Goal: Ask a question

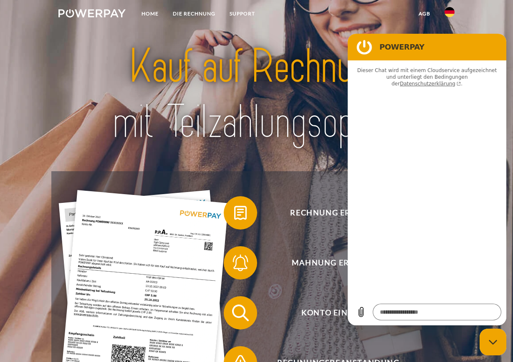
type textarea "*"
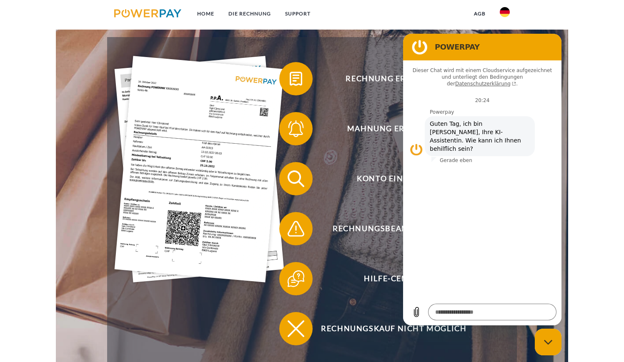
scroll to position [134, 0]
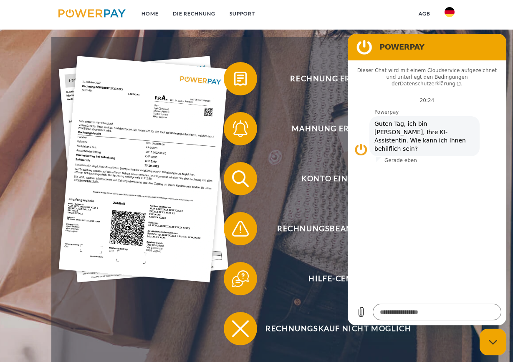
click at [287, 52] on div "Rechnung erhalten? Mahnung erhalten? Konto einsehen" at bounding box center [256, 204] width 410 height 334
click at [363, 46] on figure at bounding box center [364, 47] width 17 height 17
drag, startPoint x: 393, startPoint y: 46, endPoint x: 384, endPoint y: 58, distance: 14.6
click at [384, 58] on section "POWERPAY" at bounding box center [426, 47] width 159 height 27
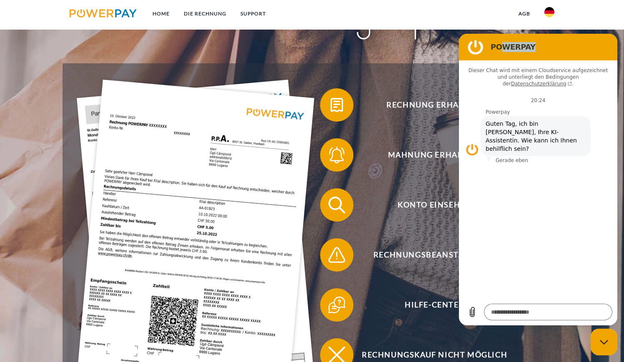
click at [500, 46] on h2 "POWERPAY" at bounding box center [550, 47] width 118 height 10
click at [479, 46] on figure at bounding box center [476, 47] width 17 height 17
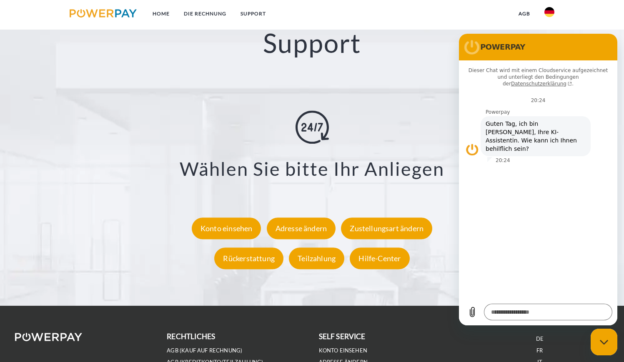
scroll to position [1469, 0]
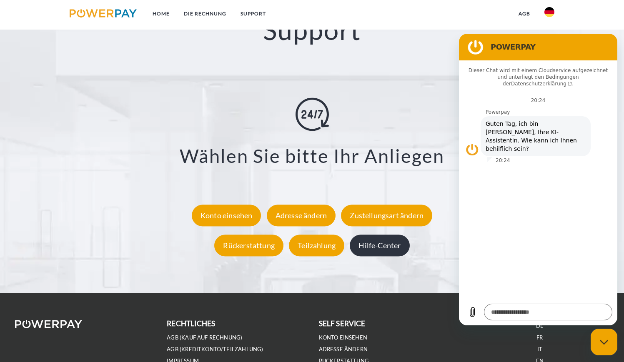
click at [388, 244] on div "Hilfe-Center" at bounding box center [380, 246] width 60 height 22
type textarea "*"
